Goal: Task Accomplishment & Management: Manage account settings

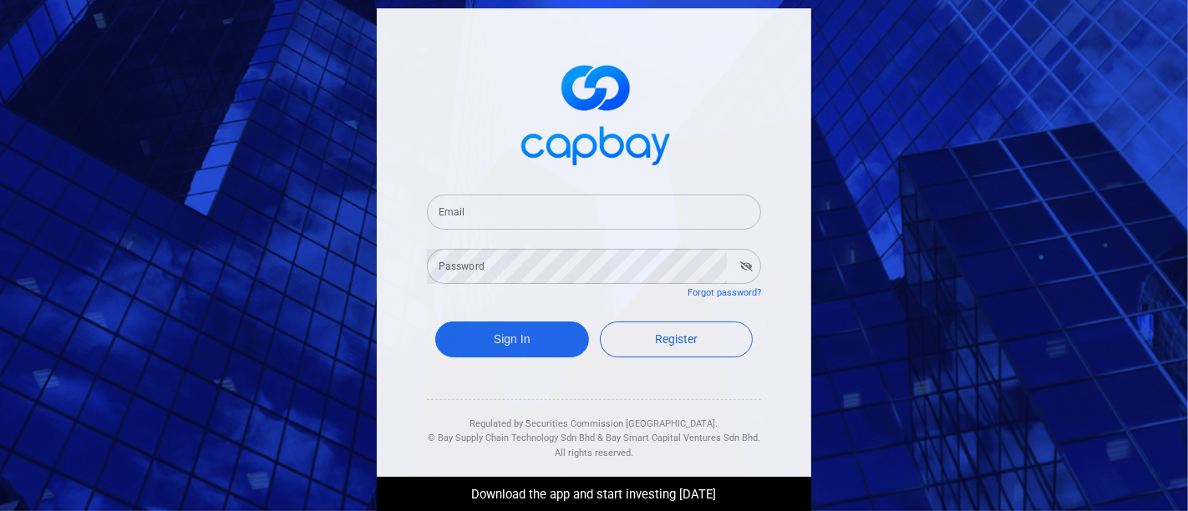
click at [580, 199] on input "Email" at bounding box center [594, 212] width 334 height 35
type input "[EMAIL_ADDRESS][DOMAIN_NAME]"
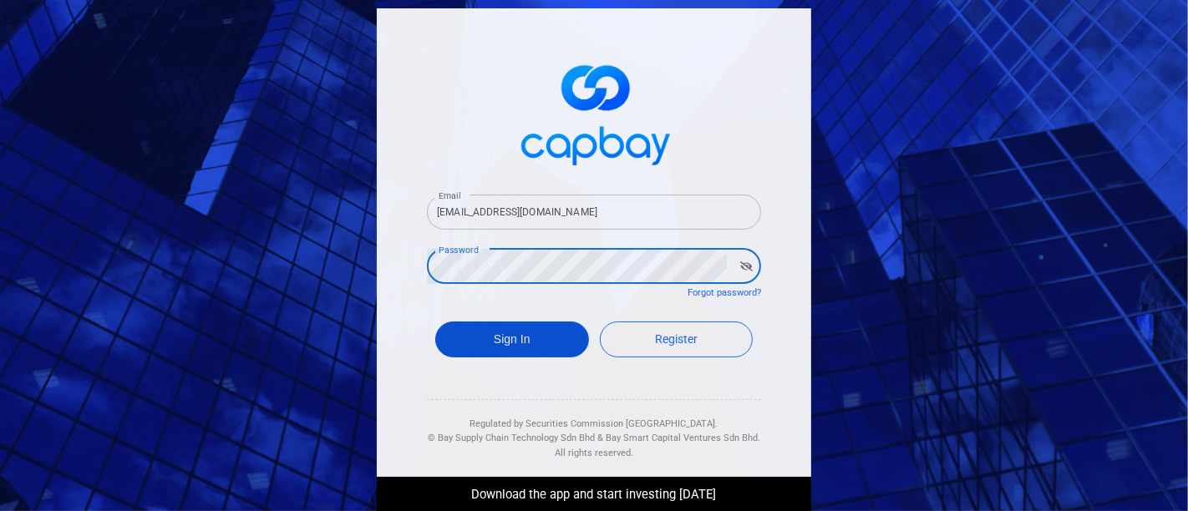
click at [526, 349] on button "Sign In" at bounding box center [512, 340] width 154 height 36
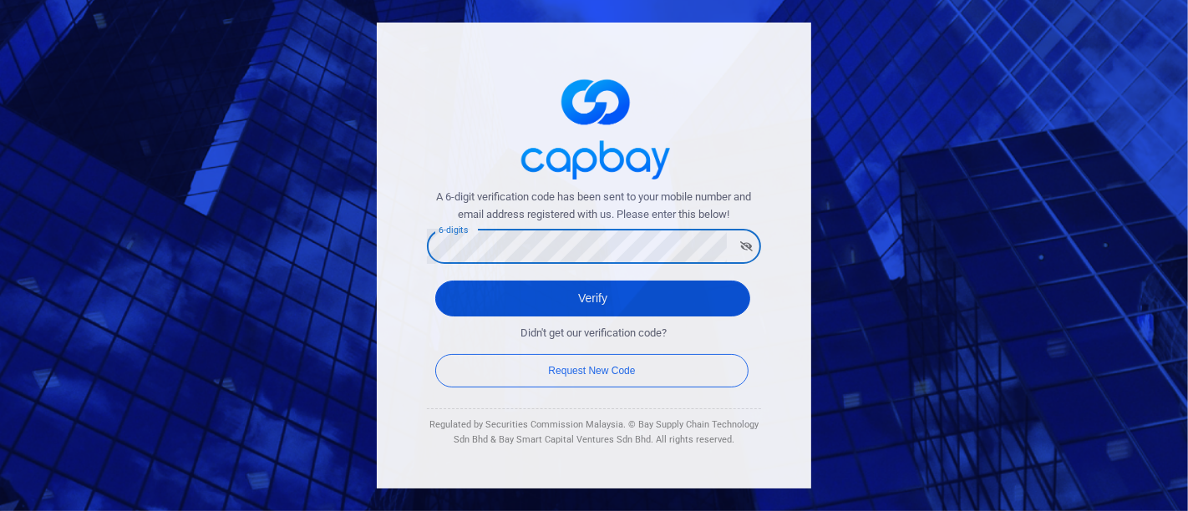
click at [620, 291] on button "Verify" at bounding box center [592, 299] width 315 height 36
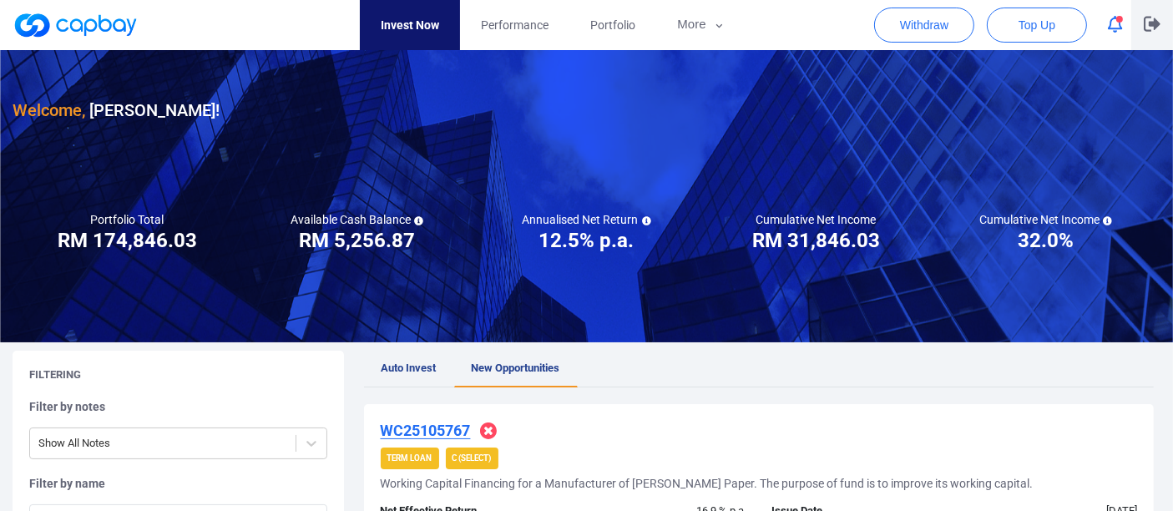
click at [1151, 18] on icon "button" at bounding box center [1152, 24] width 17 height 15
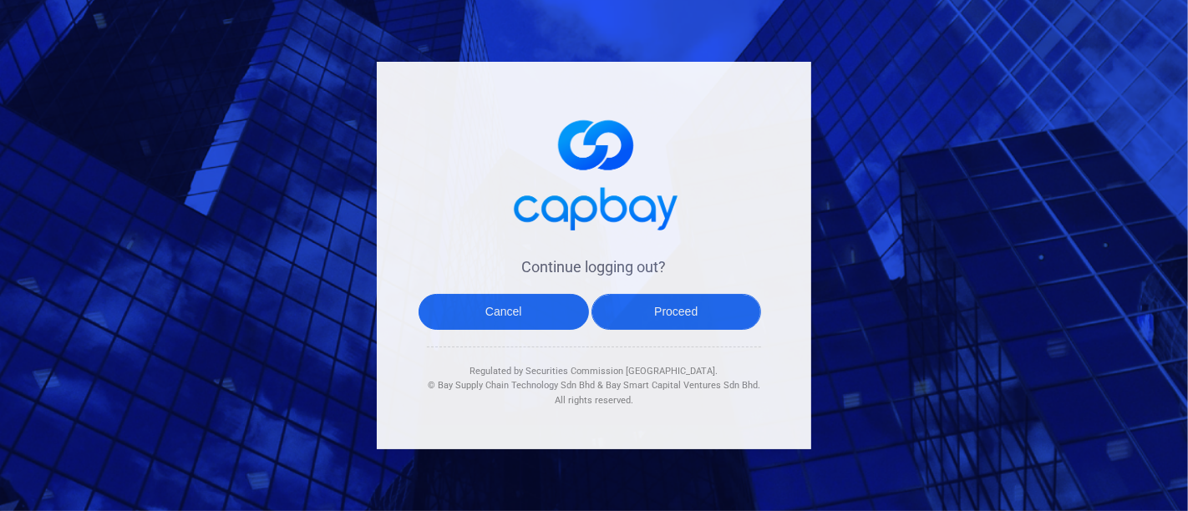
click at [667, 316] on button "Proceed" at bounding box center [676, 312] width 170 height 36
